Goal: Task Accomplishment & Management: Manage account settings

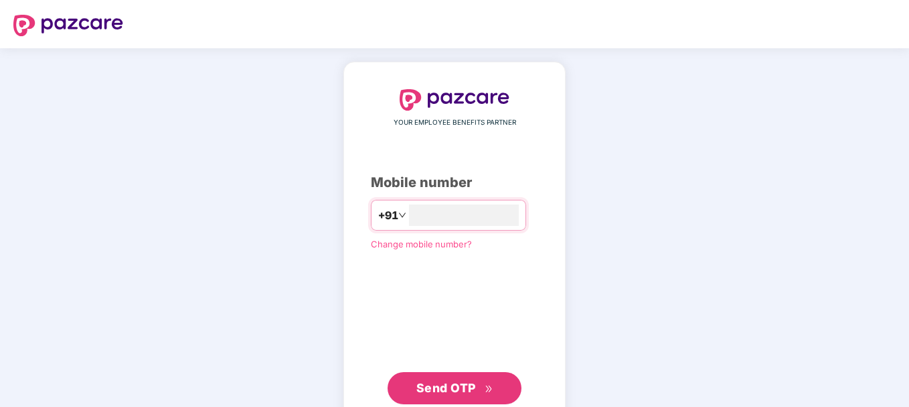
type input "**********"
click at [465, 380] on span "Send OTP" at bounding box center [447, 386] width 60 height 14
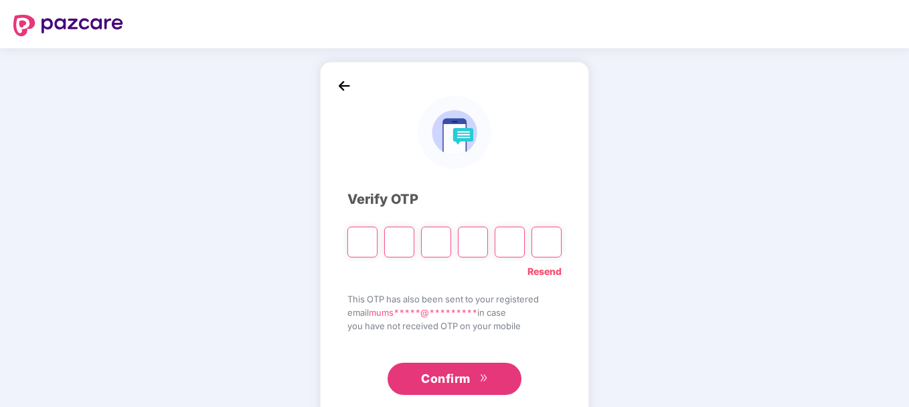
type input "*"
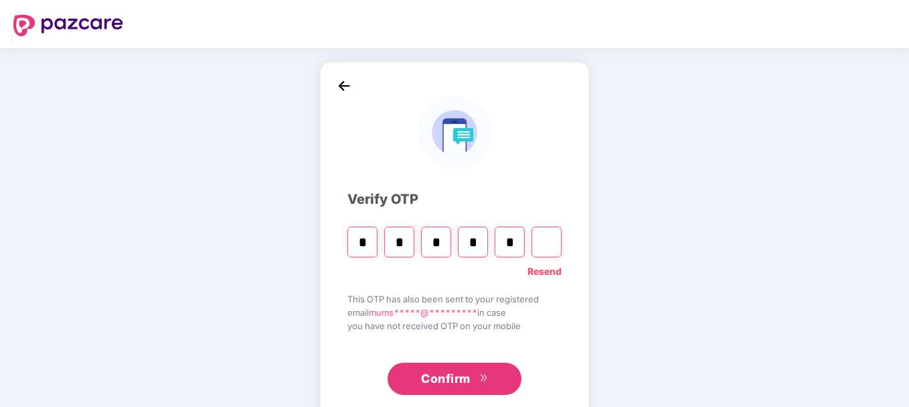
type input "*"
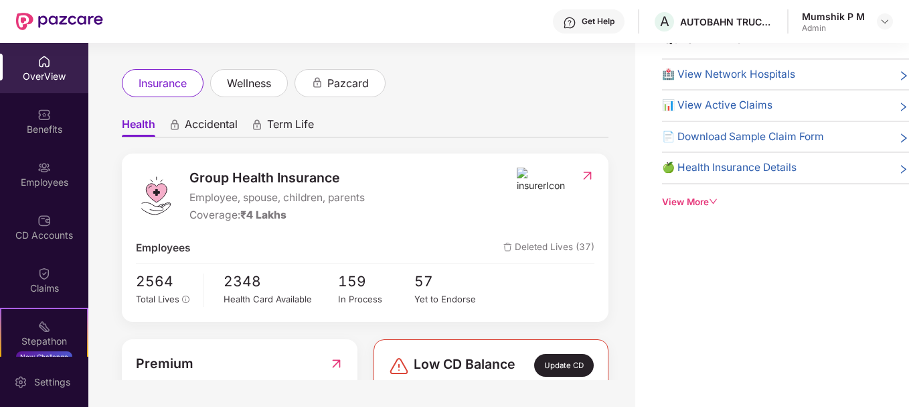
scroll to position [13, 0]
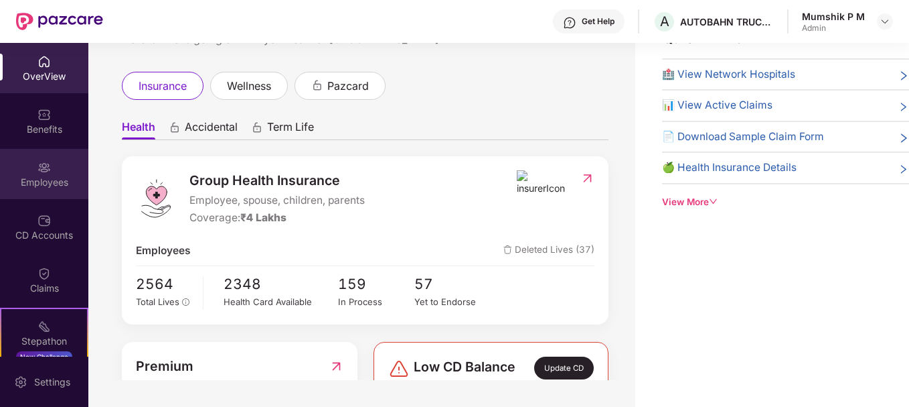
click at [28, 179] on div "Employees" at bounding box center [44, 181] width 88 height 13
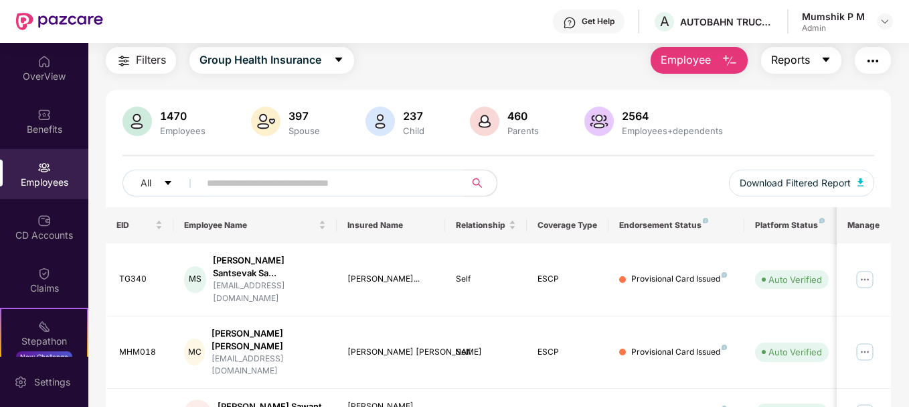
click at [820, 70] on button "Reports" at bounding box center [801, 60] width 80 height 27
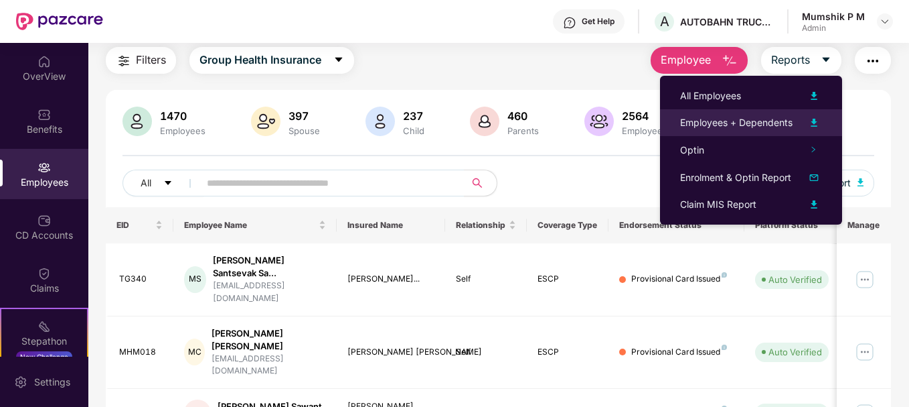
click at [814, 128] on img at bounding box center [814, 123] width 16 height 16
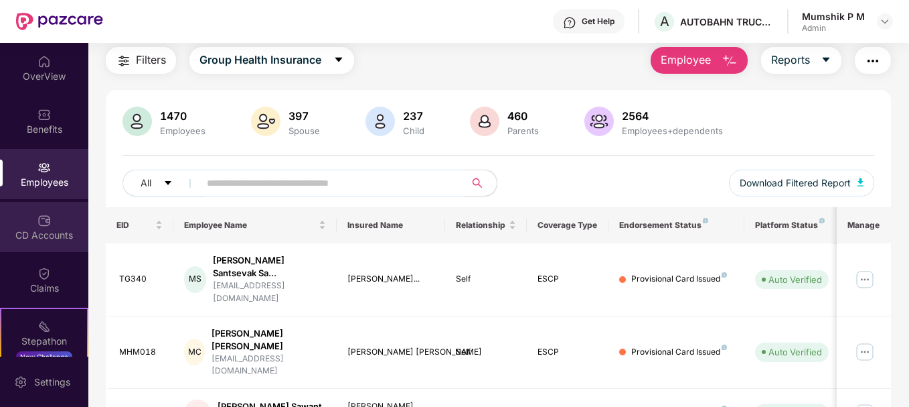
click at [41, 232] on div "CD Accounts" at bounding box center [44, 234] width 88 height 13
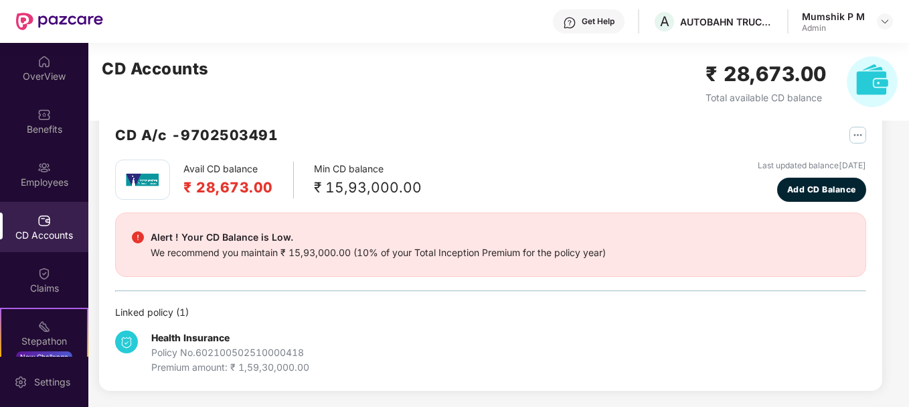
scroll to position [29, 0]
drag, startPoint x: 188, startPoint y: 188, endPoint x: 293, endPoint y: 192, distance: 105.2
click at [293, 192] on div "Avail CD balance ₹ 28,673.00 Min CD balance ₹ 15,93,000.00" at bounding box center [268, 179] width 307 height 40
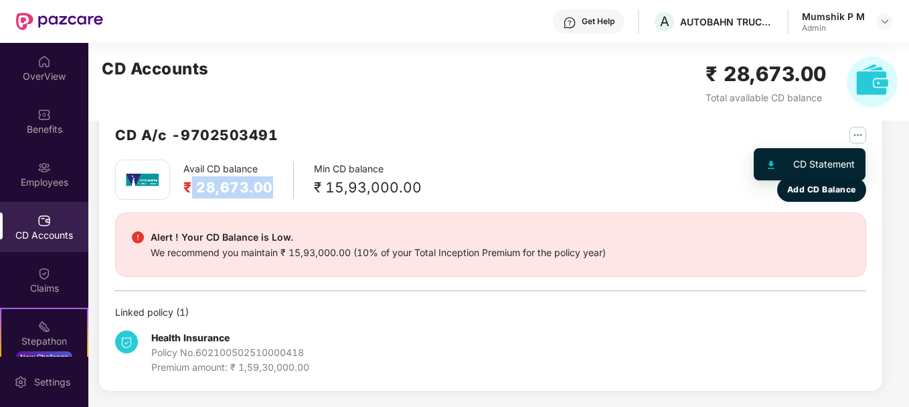
click at [847, 132] on button "button" at bounding box center [853, 134] width 27 height 21
click at [769, 163] on img at bounding box center [771, 165] width 7 height 8
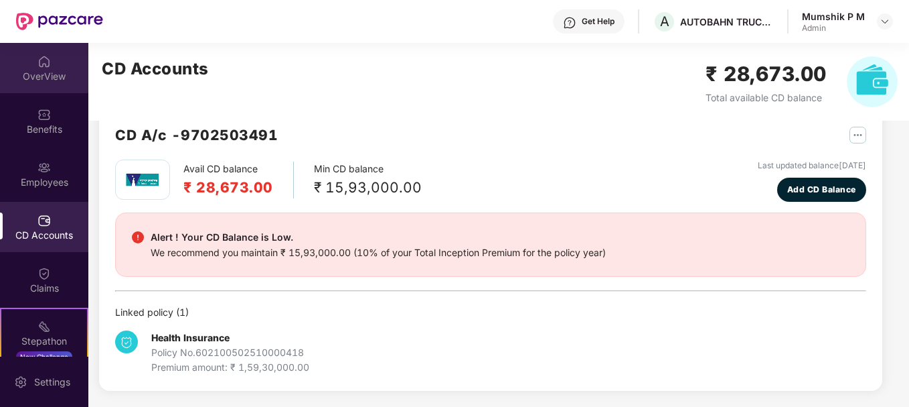
click at [36, 74] on div "OverView" at bounding box center [44, 76] width 88 height 13
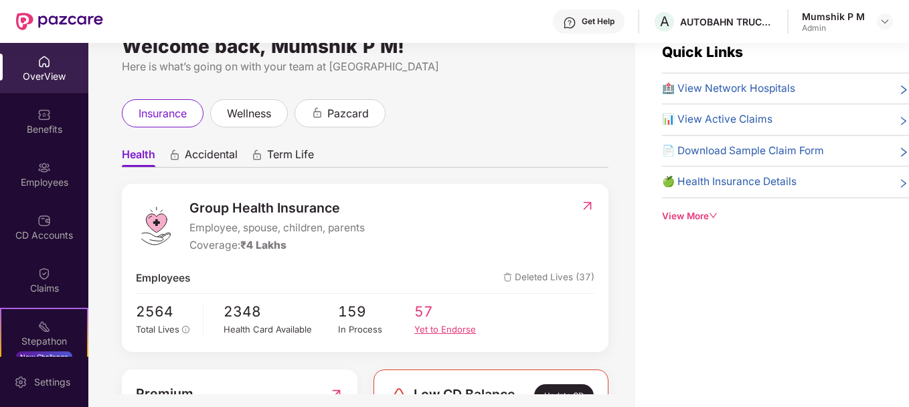
click at [443, 333] on div "Yet to Endorse" at bounding box center [453, 328] width 76 height 13
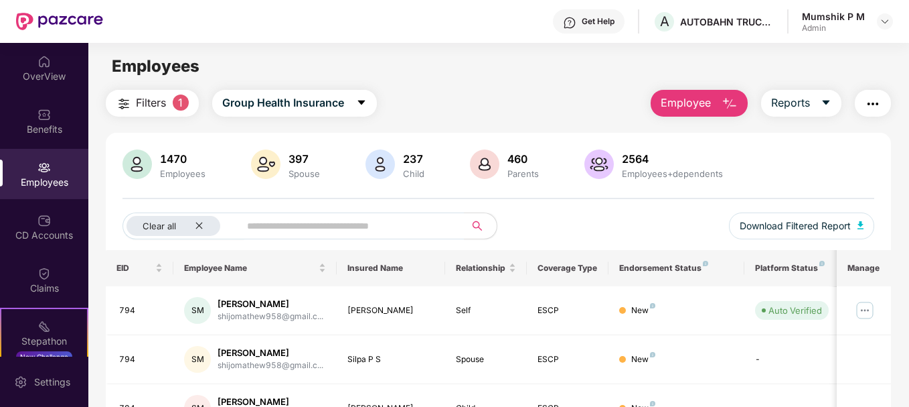
click at [33, 180] on div "Employees" at bounding box center [44, 181] width 88 height 13
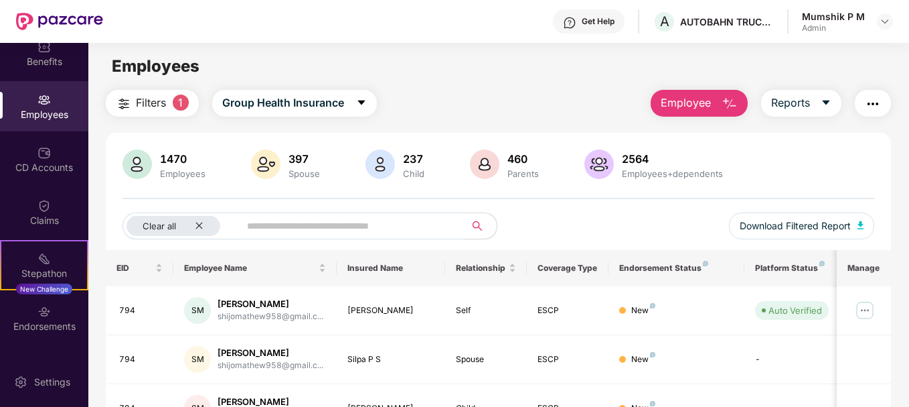
scroll to position [110, 0]
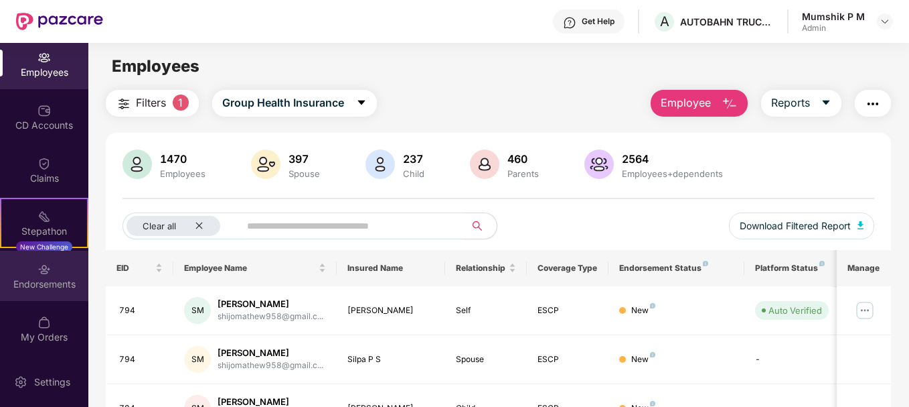
click at [35, 295] on div "Endorsements" at bounding box center [44, 275] width 88 height 50
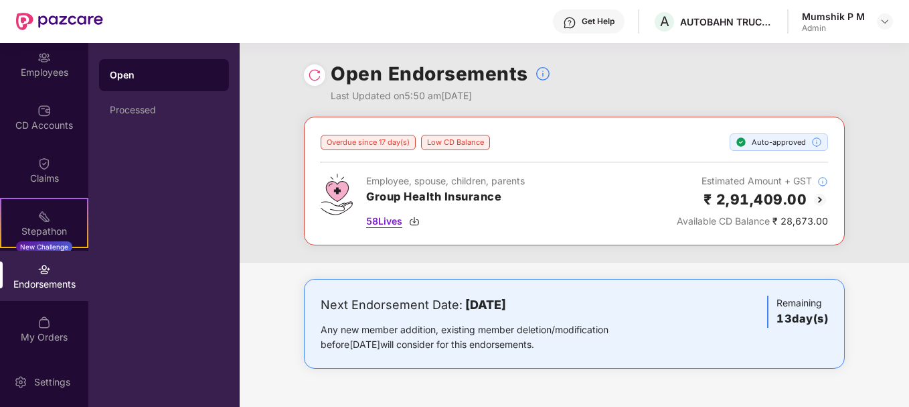
click at [392, 227] on span "58 Lives" at bounding box center [384, 221] width 36 height 15
click at [51, 336] on div "My Orders" at bounding box center [44, 336] width 88 height 13
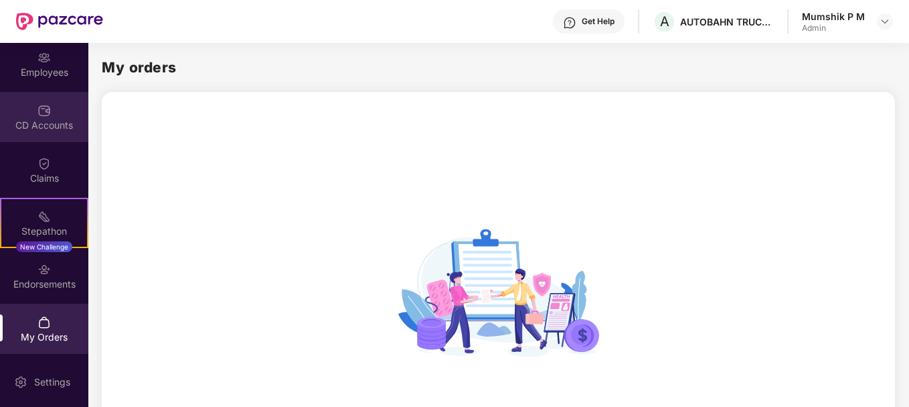
click at [50, 101] on div "CD Accounts" at bounding box center [44, 117] width 88 height 50
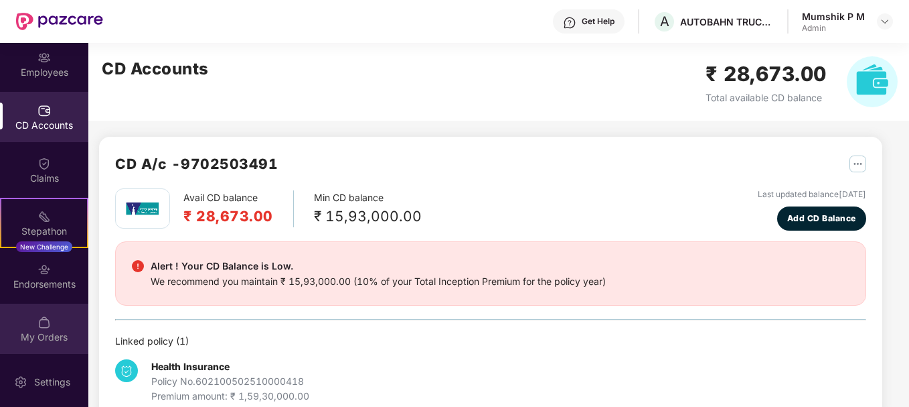
click at [36, 334] on div "My Orders" at bounding box center [44, 336] width 88 height 13
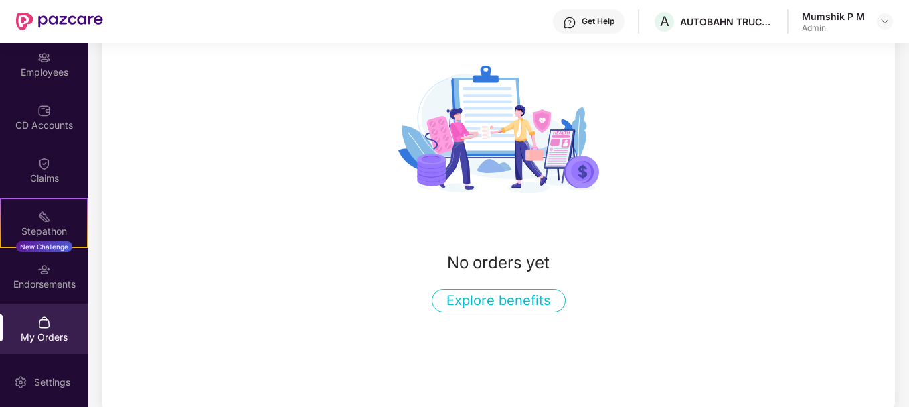
scroll to position [169, 0]
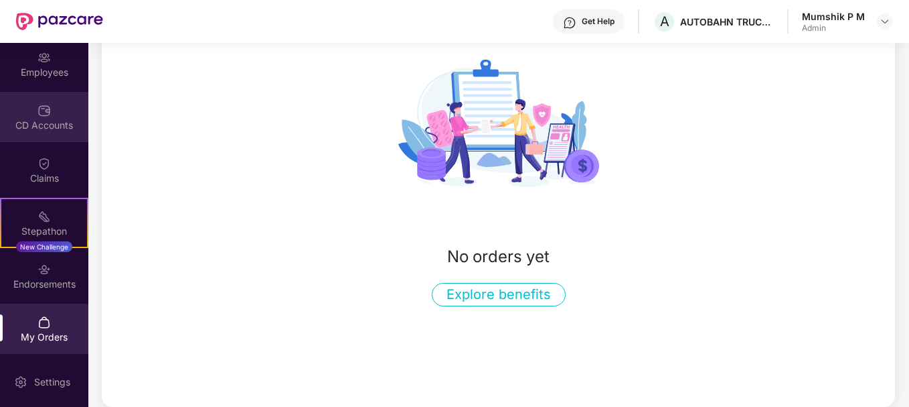
click at [55, 124] on div "CD Accounts" at bounding box center [44, 125] width 88 height 13
